Goal: Information Seeking & Learning: Learn about a topic

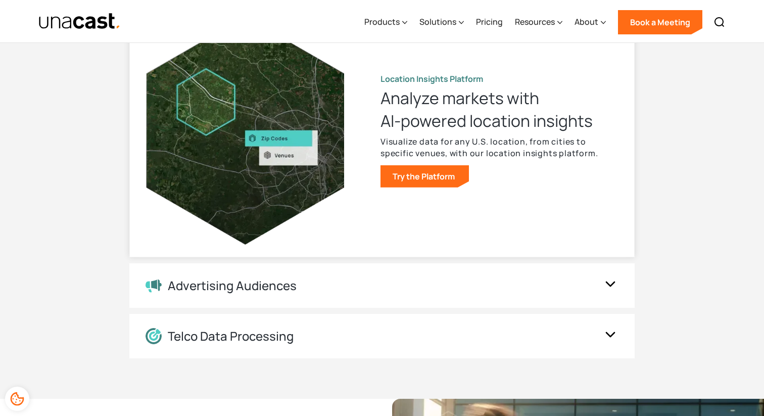
scroll to position [1119, 0]
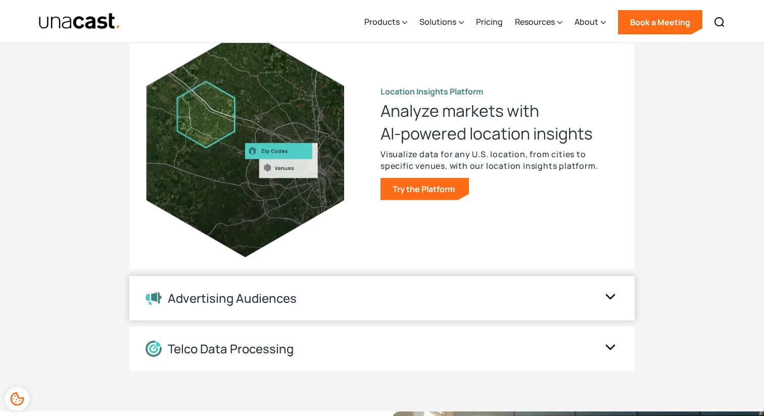
click at [607, 290] on img at bounding box center [610, 297] width 16 height 19
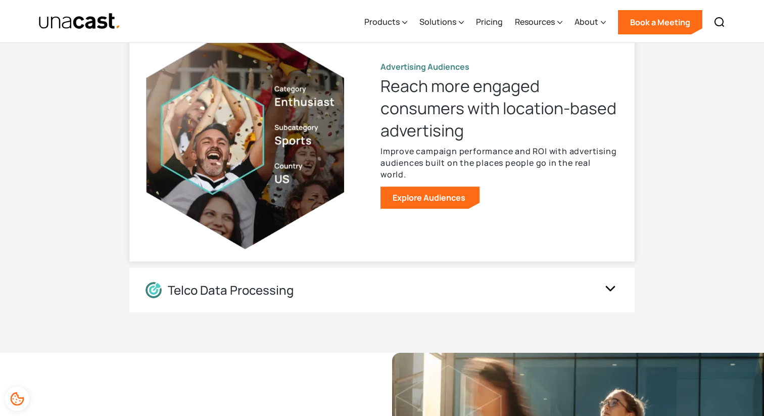
scroll to position [1179, 0]
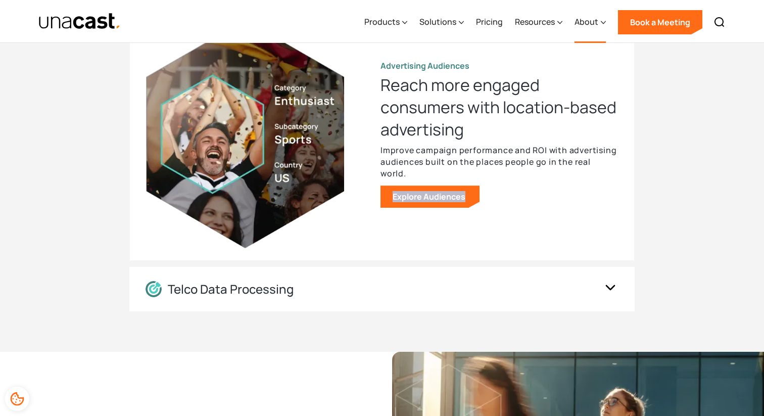
click at [581, 20] on div "About" at bounding box center [586, 22] width 24 height 12
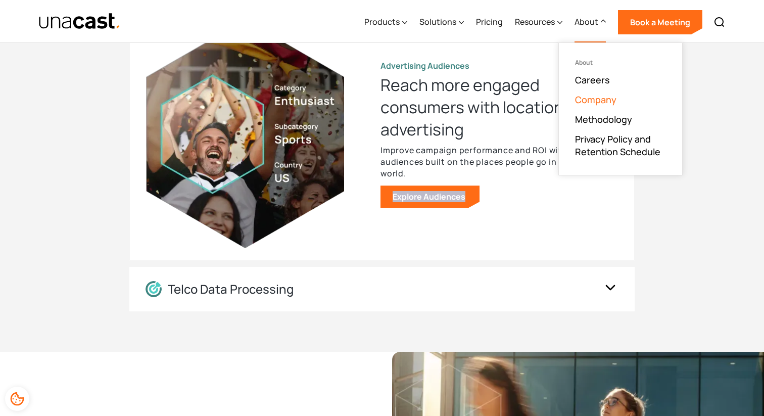
click at [590, 99] on link "Company" at bounding box center [595, 99] width 41 height 12
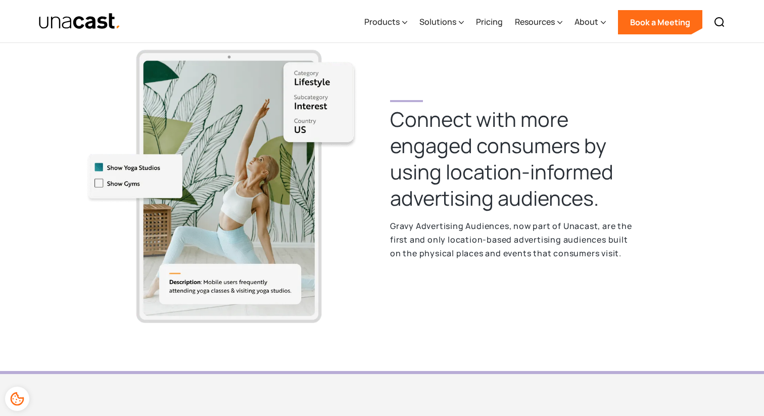
scroll to position [289, 0]
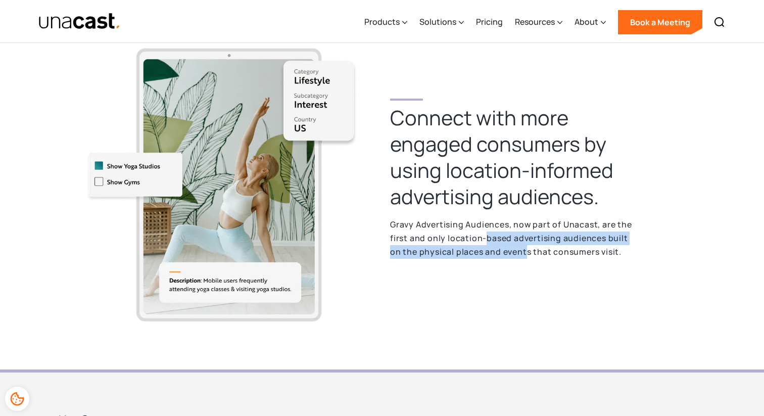
drag, startPoint x: 526, startPoint y: 250, endPoint x: 484, endPoint y: 231, distance: 45.9
click at [484, 231] on p "Gravy Advertising Audiences, now part of Unacast, are the first and only locati…" at bounding box center [513, 238] width 247 height 40
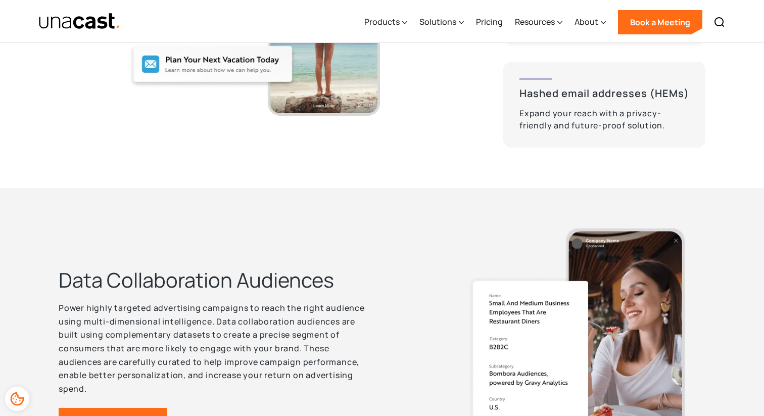
scroll to position [2284, 0]
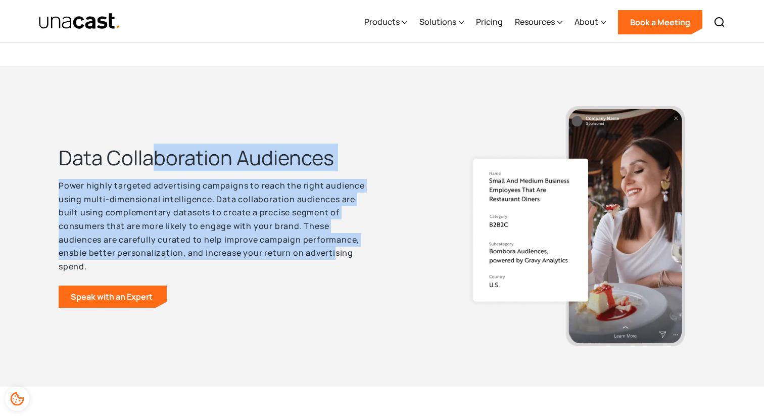
drag, startPoint x: 332, startPoint y: 255, endPoint x: 158, endPoint y: 170, distance: 193.4
click at [158, 170] on div "Data Collaboration Audiences Power highly targeted advertising campaigns to rea…" at bounding box center [214, 225] width 310 height 163
click at [169, 218] on p "Power highly targeted advertising campaigns to reach the right audience using m…" at bounding box center [214, 226] width 310 height 94
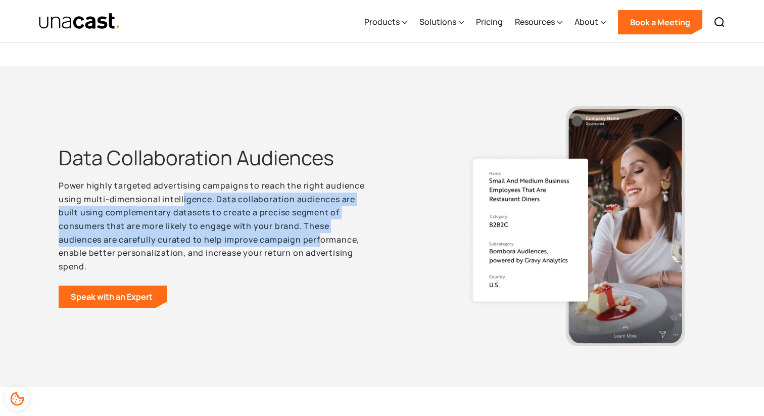
drag, startPoint x: 317, startPoint y: 235, endPoint x: 182, endPoint y: 202, distance: 139.4
click at [182, 202] on p "Power highly targeted advertising campaigns to reach the right audience using m…" at bounding box center [214, 226] width 310 height 94
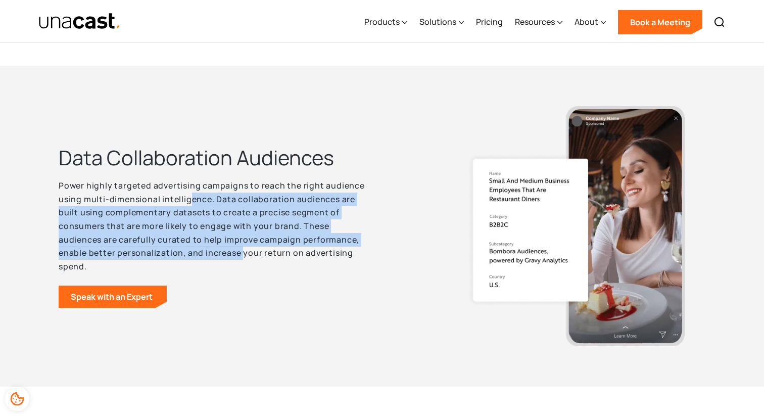
drag, startPoint x: 243, startPoint y: 253, endPoint x: 189, endPoint y: 198, distance: 76.8
click at [189, 198] on p "Power highly targeted advertising campaigns to reach the right audience using m…" at bounding box center [214, 226] width 310 height 94
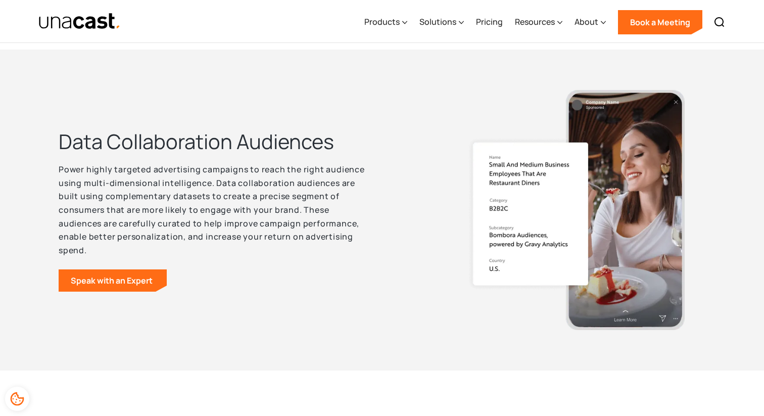
scroll to position [2302, 0]
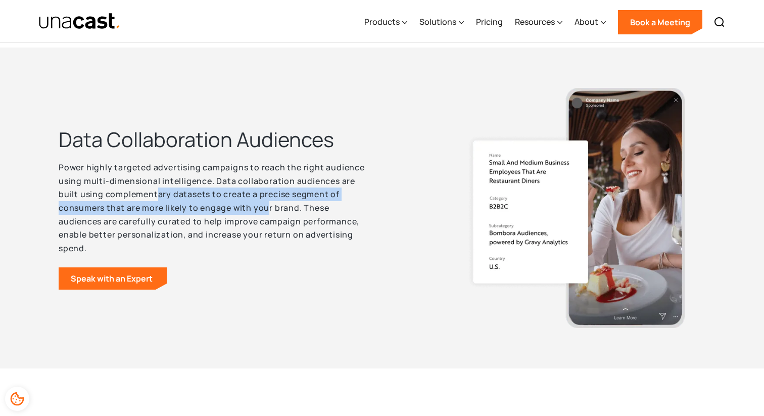
drag, startPoint x: 155, startPoint y: 188, endPoint x: 269, endPoint y: 207, distance: 115.8
click at [269, 207] on p "Power highly targeted advertising campaigns to reach the right audience using m…" at bounding box center [214, 208] width 310 height 94
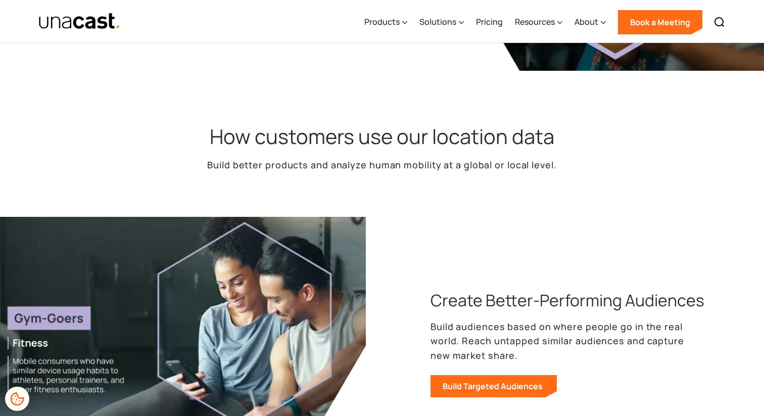
scroll to position [412, 0]
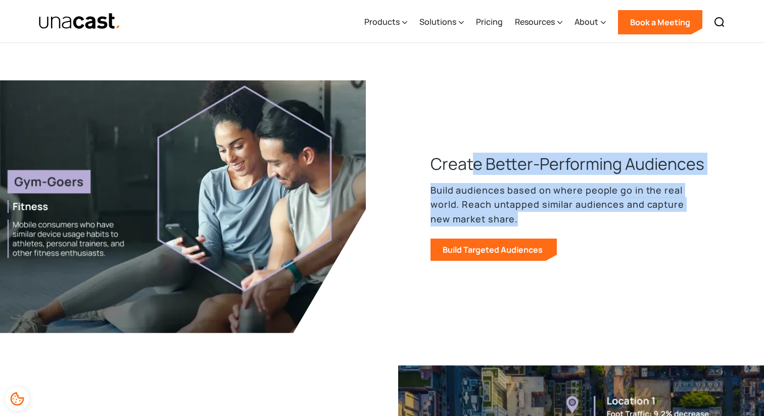
drag, startPoint x: 541, startPoint y: 218, endPoint x: 474, endPoint y: 157, distance: 90.5
click at [474, 157] on div "Create Better-Performing Audiences Build audiences based on where people go in …" at bounding box center [551, 207] width 307 height 109
click at [474, 157] on h3 "Create Better-Performing Audiences" at bounding box center [567, 164] width 274 height 22
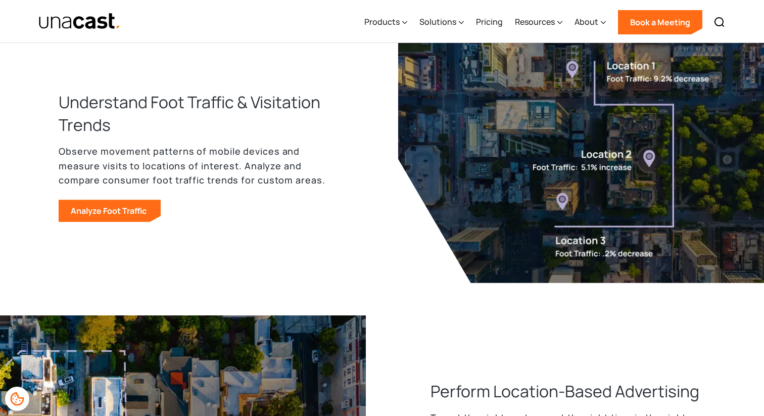
scroll to position [967, 0]
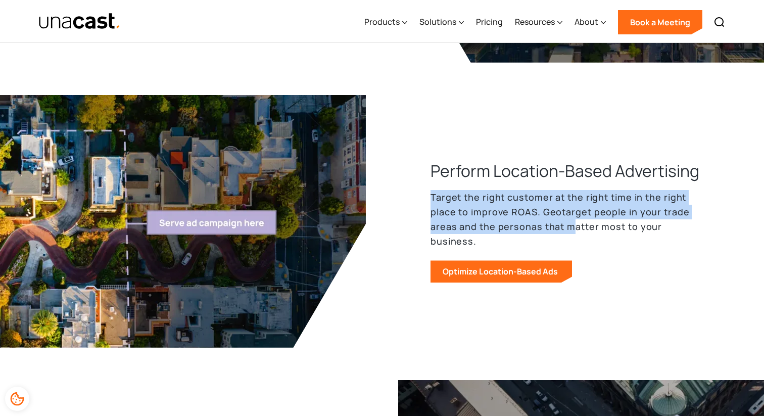
drag, startPoint x: 573, startPoint y: 235, endPoint x: 499, endPoint y: 195, distance: 84.1
click at [499, 195] on div "Perform Location-Based Advertising Target the right customer at the right time …" at bounding box center [551, 221] width 307 height 123
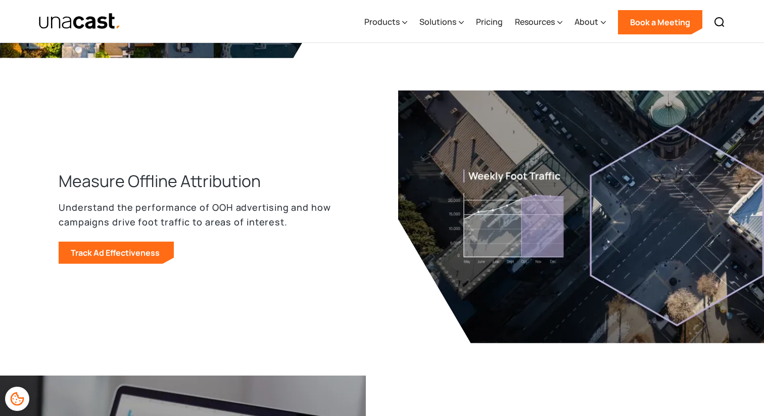
scroll to position [1240, 0]
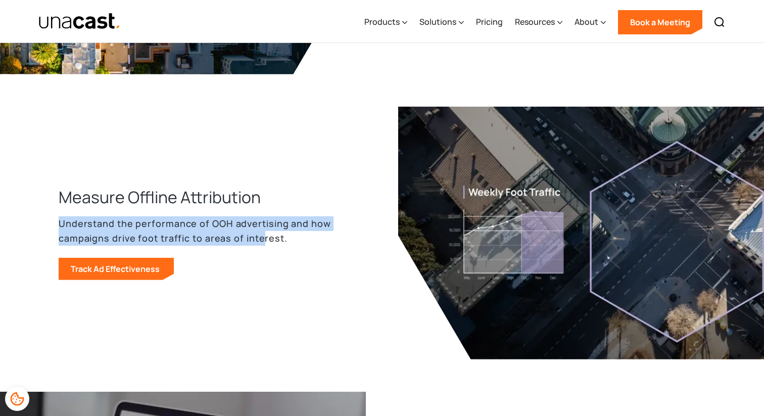
drag, startPoint x: 260, startPoint y: 243, endPoint x: 160, endPoint y: 208, distance: 106.1
click at [160, 208] on div "Measure Offline Attribution Understand the performance of OOH advertising and h…" at bounding box center [212, 233] width 307 height 94
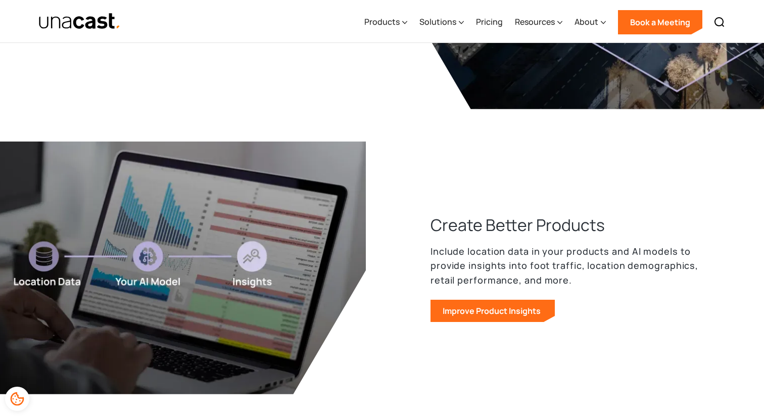
scroll to position [1642, 0]
